Goal: Transaction & Acquisition: Purchase product/service

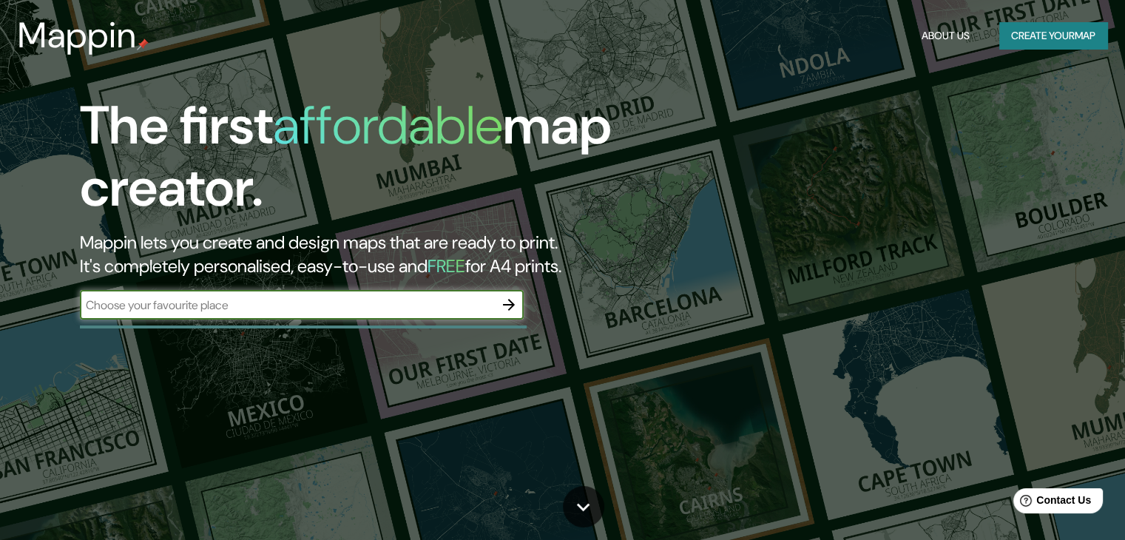
click at [401, 305] on input "text" at bounding box center [287, 304] width 414 height 17
type input "diagonal 80"
click at [508, 311] on icon "button" at bounding box center [509, 305] width 18 height 18
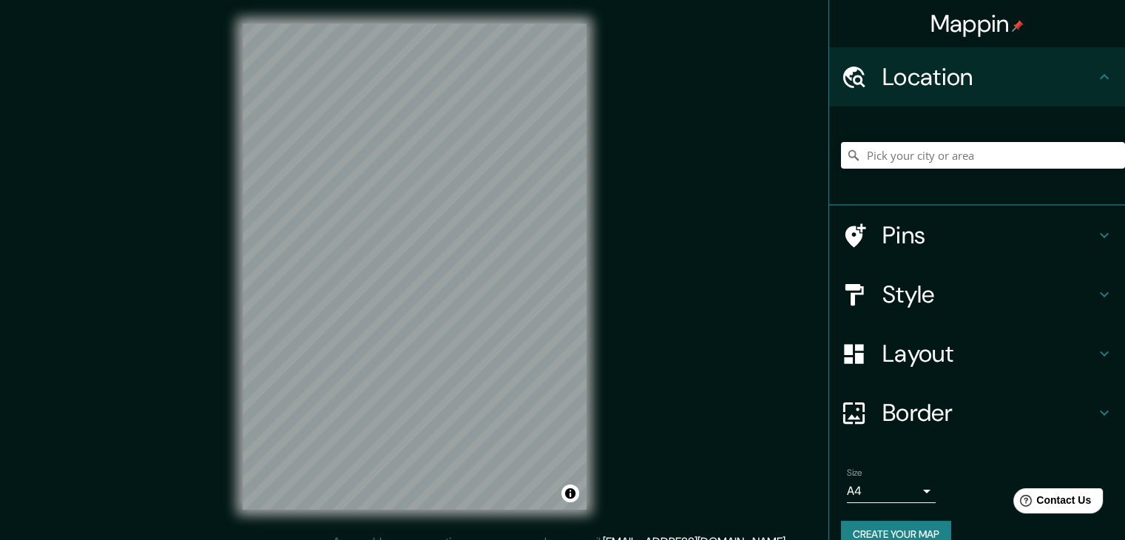
click at [928, 139] on div at bounding box center [983, 155] width 284 height 74
click at [923, 157] on input "Pick your city or area" at bounding box center [983, 155] width 284 height 27
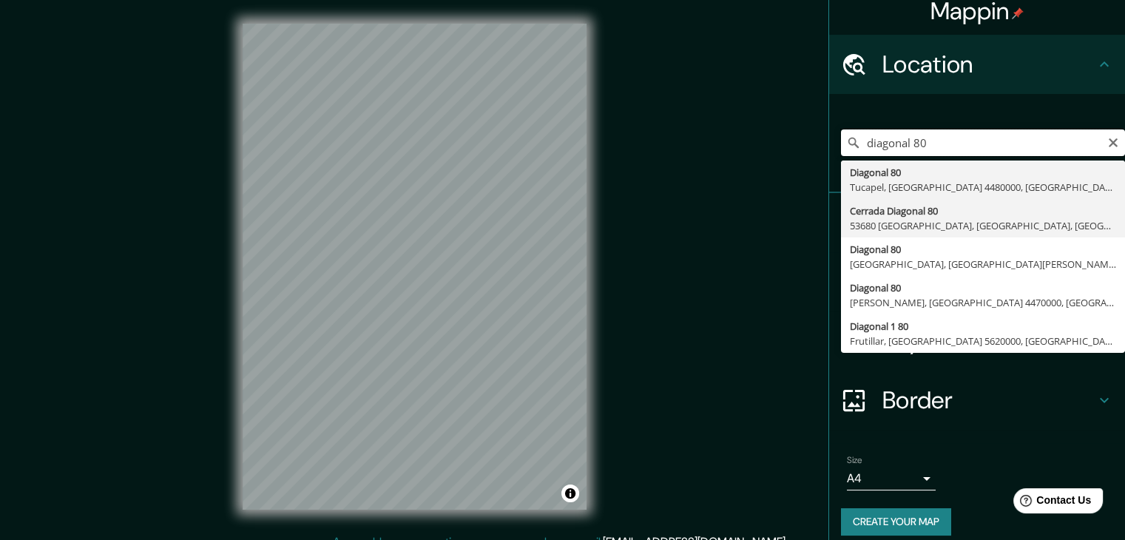
scroll to position [25, 0]
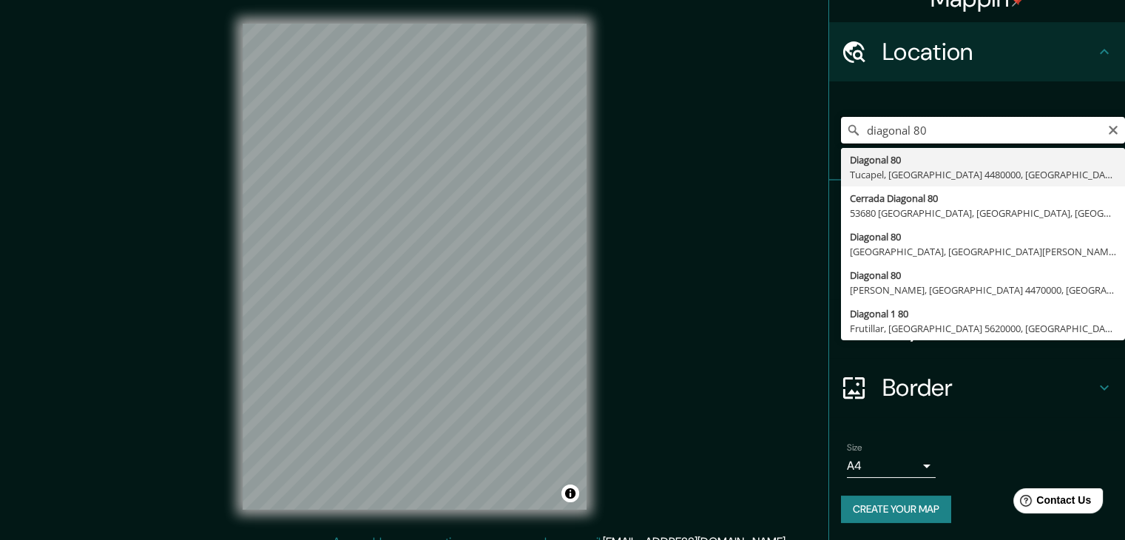
click at [976, 131] on input "diagonal 80" at bounding box center [983, 130] width 284 height 27
type input "Diagonal 80, La Plata, Provincia de Buenos Aires, B1900, Argentina"
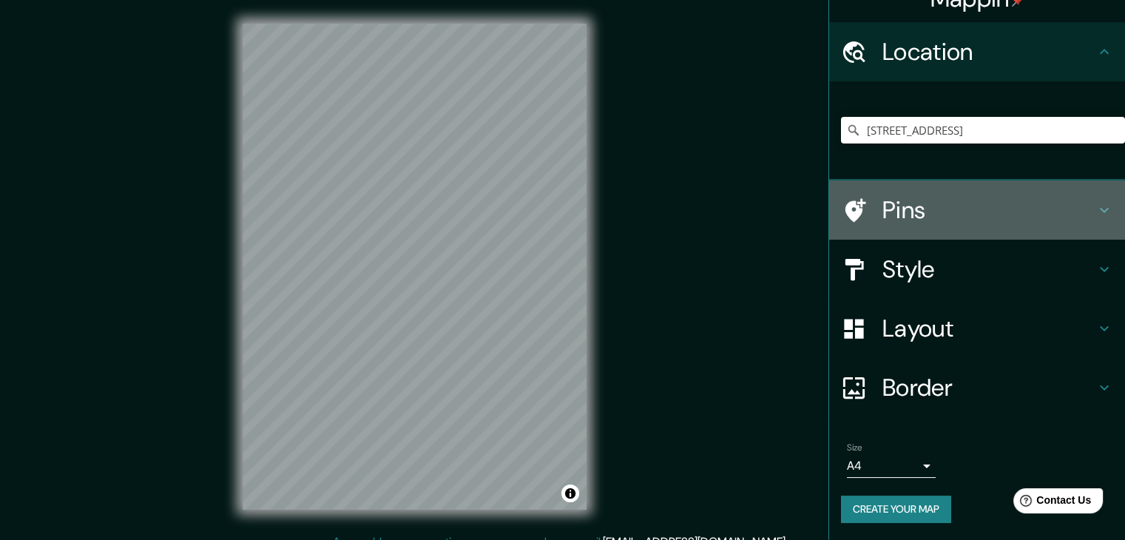
click at [1001, 199] on h4 "Pins" at bounding box center [988, 210] width 213 height 30
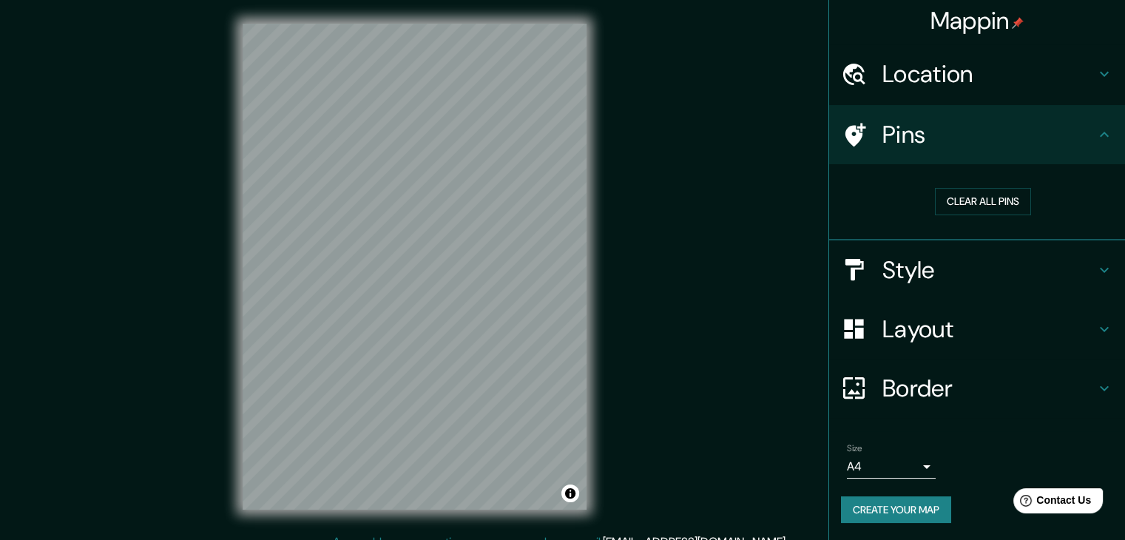
scroll to position [3, 0]
click at [979, 267] on h4 "Style" at bounding box center [988, 270] width 213 height 30
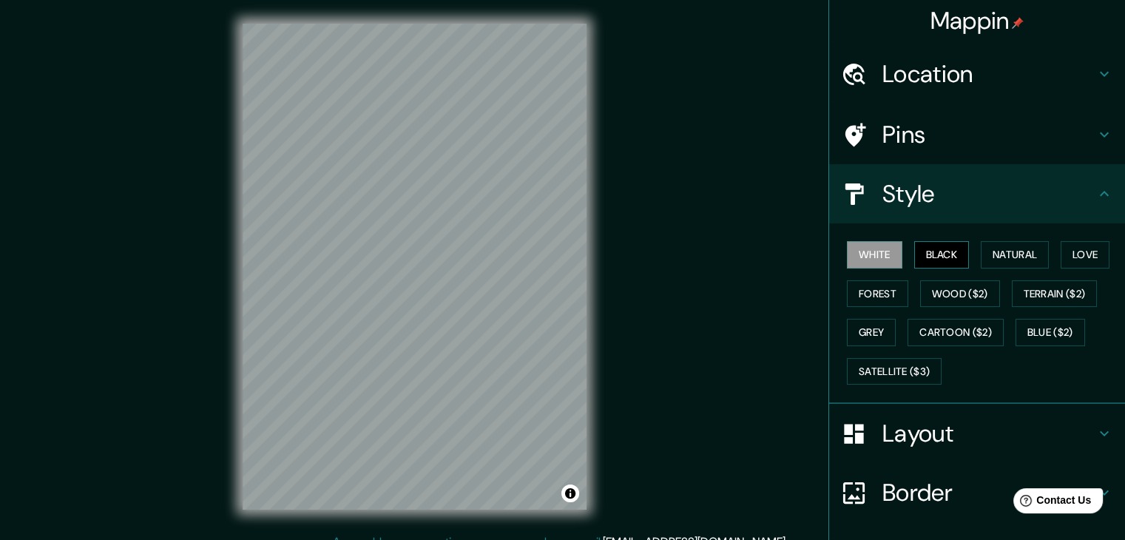
click at [937, 261] on button "Black" at bounding box center [941, 254] width 55 height 27
click at [988, 252] on button "Natural" at bounding box center [1014, 254] width 68 height 27
click at [873, 258] on button "White" at bounding box center [874, 254] width 55 height 27
click at [890, 368] on button "Satellite ($3)" at bounding box center [894, 371] width 95 height 27
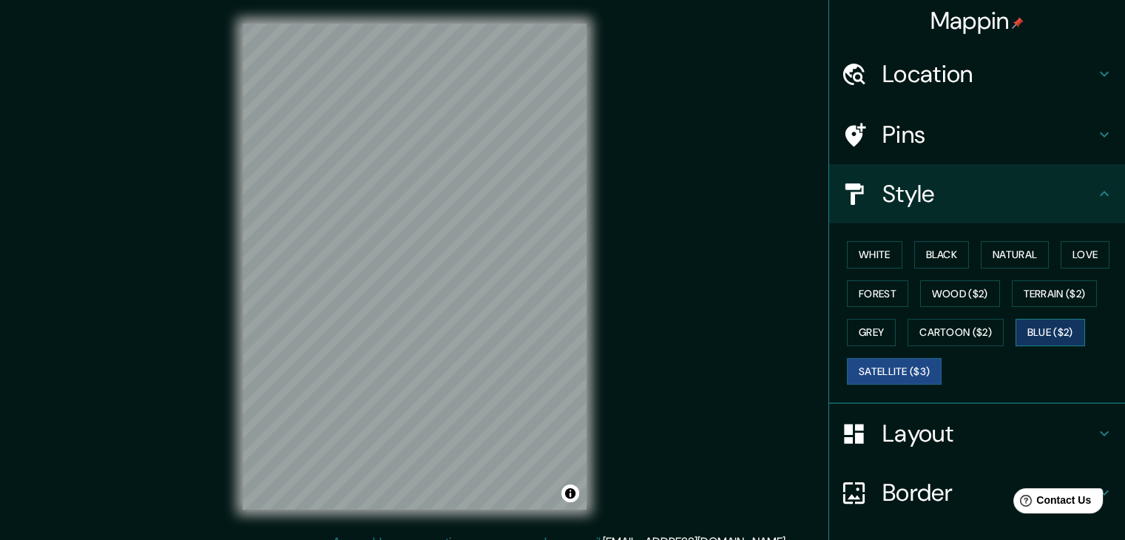
click at [1026, 331] on button "Blue ($2)" at bounding box center [1050, 332] width 70 height 27
click at [957, 330] on button "Cartoon ($2)" at bounding box center [955, 332] width 96 height 27
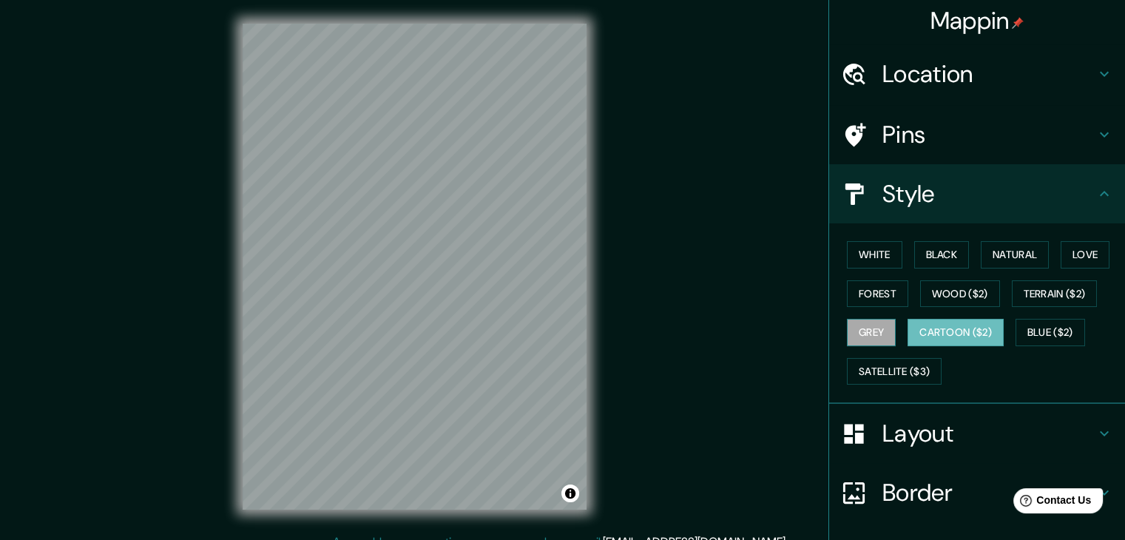
click at [847, 323] on button "Grey" at bounding box center [871, 332] width 49 height 27
click at [880, 371] on button "Satellite ($3)" at bounding box center [894, 371] width 95 height 27
